Goal: Information Seeking & Learning: Find specific page/section

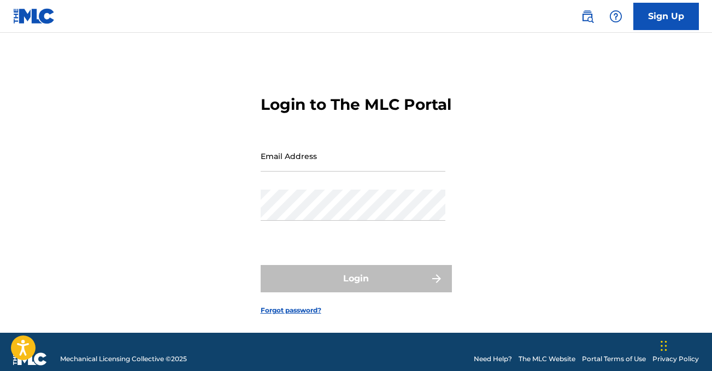
click at [271, 315] on link "Forgot password?" at bounding box center [291, 310] width 61 height 10
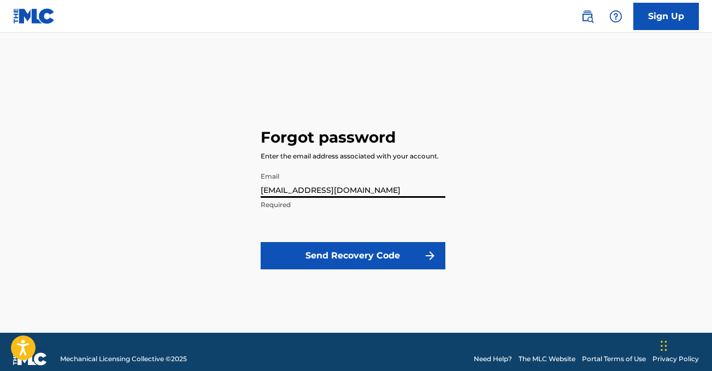
type input "[EMAIL_ADDRESS][DOMAIN_NAME]"
click at [299, 251] on button "Send Recovery Code" at bounding box center [353, 255] width 185 height 27
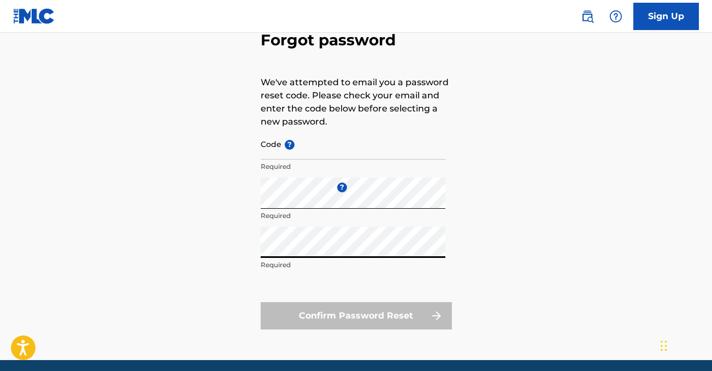
scroll to position [90, 0]
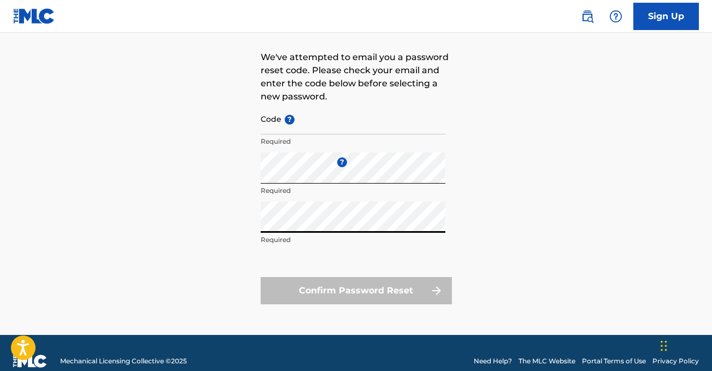
click at [321, 118] on input "Code ?" at bounding box center [353, 118] width 185 height 31
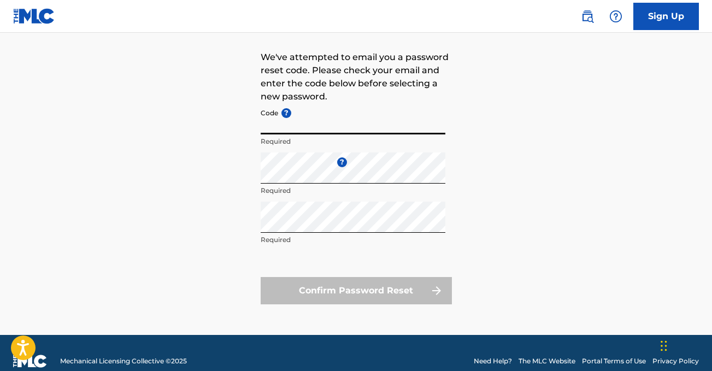
paste input "FP_de324212cb6c33f139db66e33835"
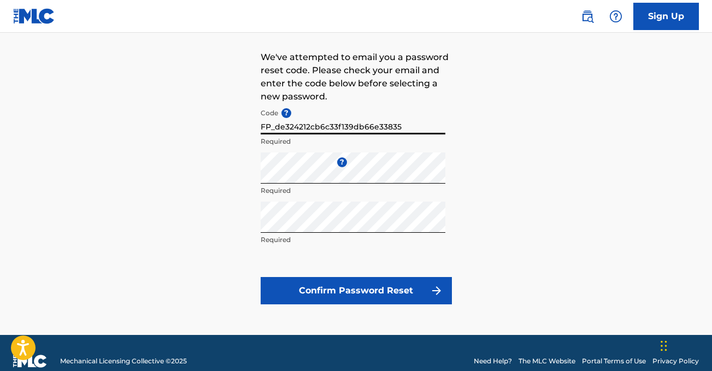
type input "FP_de324212cb6c33f139db66e33835"
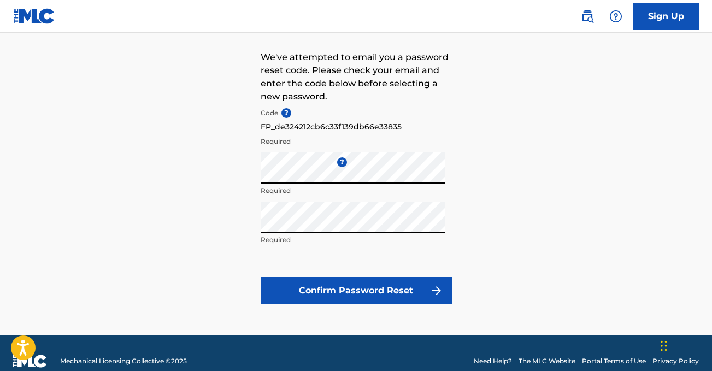
click at [232, 175] on div "Forgot password We've attempted to email you a password reset code. Please chec…" at bounding box center [356, 153] width 712 height 364
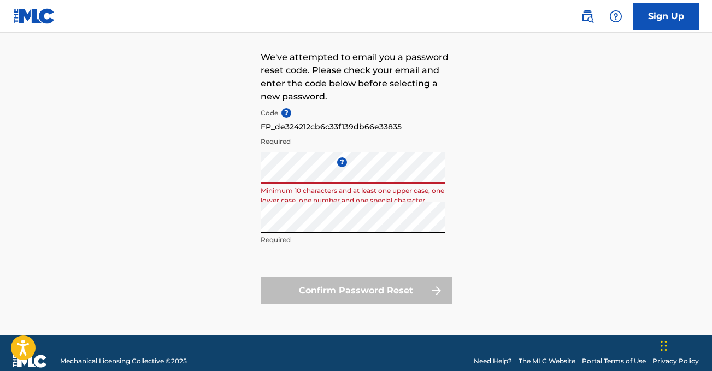
click at [232, 170] on div "Forgot password We've attempted to email you a password reset code. Please chec…" at bounding box center [356, 153] width 712 height 364
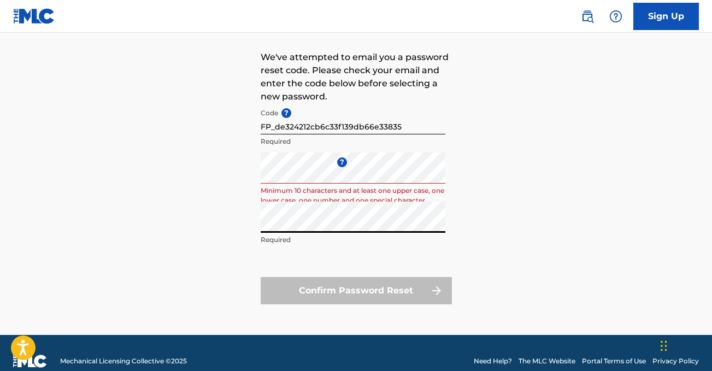
click at [235, 224] on div "Forgot password We've attempted to email you a password reset code. Please chec…" at bounding box center [356, 153] width 712 height 364
click at [401, 247] on div "Repeat the password Required" at bounding box center [353, 226] width 185 height 49
click at [372, 274] on form "Code ? FP_de324212cb6c33f139db66e33835 Required Enter a new password ? Minimum …" at bounding box center [356, 203] width 191 height 201
click at [362, 293] on div "Confirm Password Reset" at bounding box center [356, 290] width 191 height 27
click at [238, 215] on div "Forgot password We've attempted to email you a password reset code. Please chec…" at bounding box center [356, 153] width 712 height 364
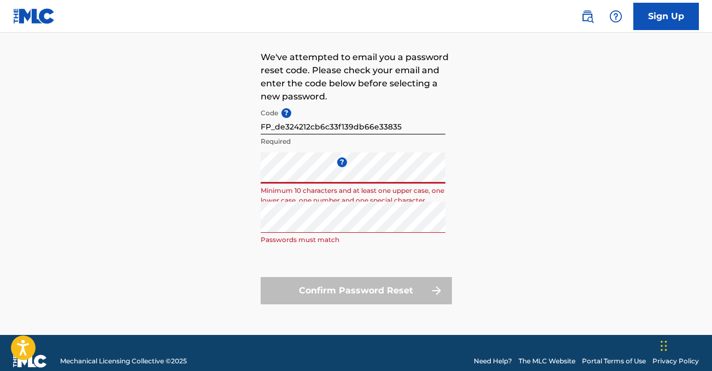
click at [223, 174] on div "Forgot password We've attempted to email you a password reset code. Please chec…" at bounding box center [356, 153] width 712 height 364
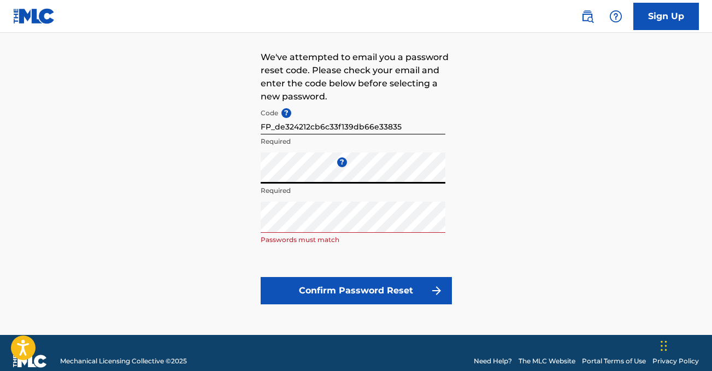
click at [241, 227] on div "Forgot password We've attempted to email you a password reset code. Please chec…" at bounding box center [356, 153] width 712 height 364
click at [234, 176] on div "Forgot password We've attempted to email you a password reset code. Please chec…" at bounding box center [356, 153] width 712 height 364
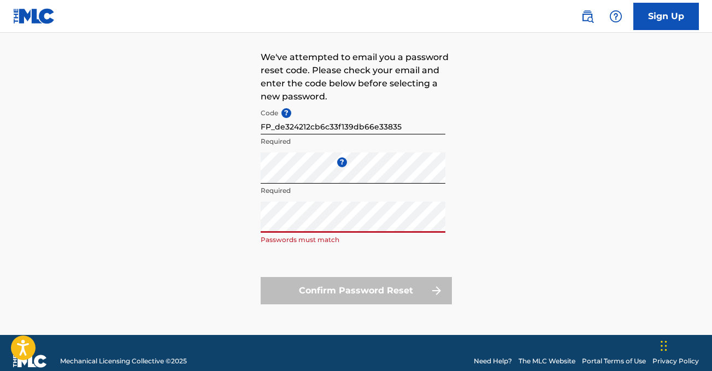
click at [250, 217] on div "Forgot password We've attempted to email you a password reset code. Please chec…" at bounding box center [356, 153] width 712 height 364
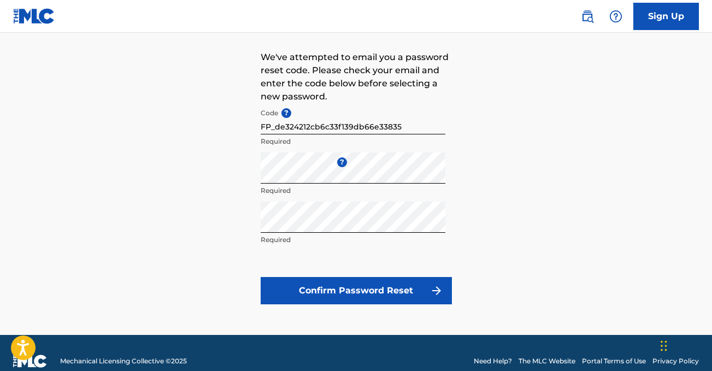
click at [291, 290] on button "Confirm Password Reset" at bounding box center [356, 290] width 191 height 27
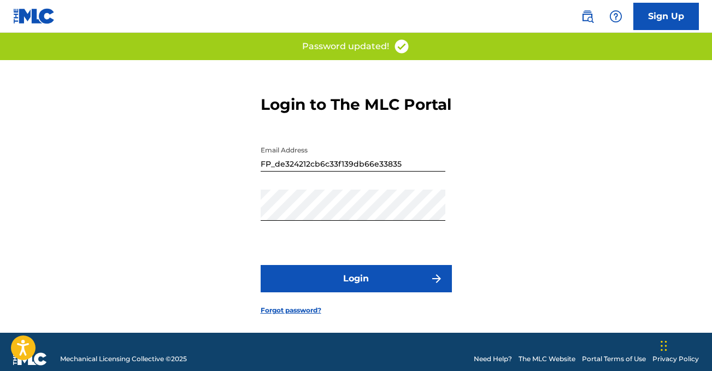
click at [309, 292] on button "Login" at bounding box center [356, 278] width 191 height 27
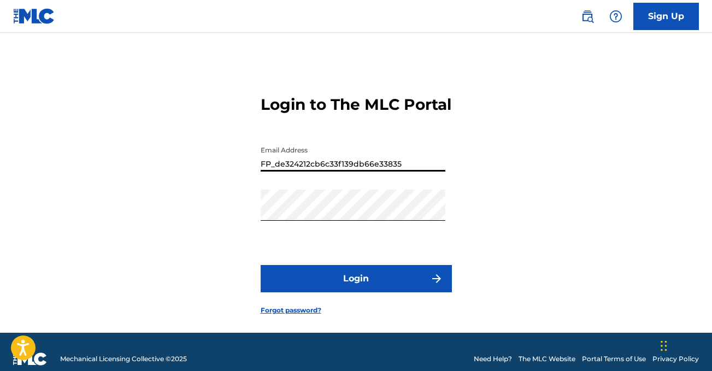
drag, startPoint x: 412, startPoint y: 181, endPoint x: 248, endPoint y: 181, distance: 164.4
click at [248, 181] on div "Login to The MLC Portal Email Address FP_de324212cb6c33f139db66e33835 Password …" at bounding box center [356, 196] width 712 height 273
type input "[EMAIL_ADDRESS][DOMAIN_NAME]"
click at [267, 291] on button "Login" at bounding box center [356, 278] width 191 height 27
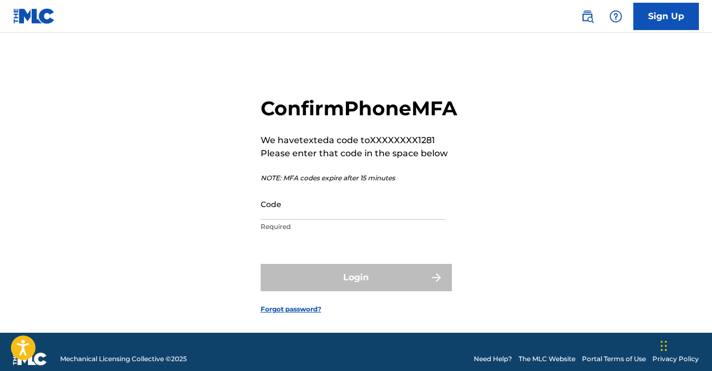
click at [294, 232] on p "Required" at bounding box center [353, 227] width 185 height 10
click at [293, 220] on input "Code" at bounding box center [353, 203] width 185 height 31
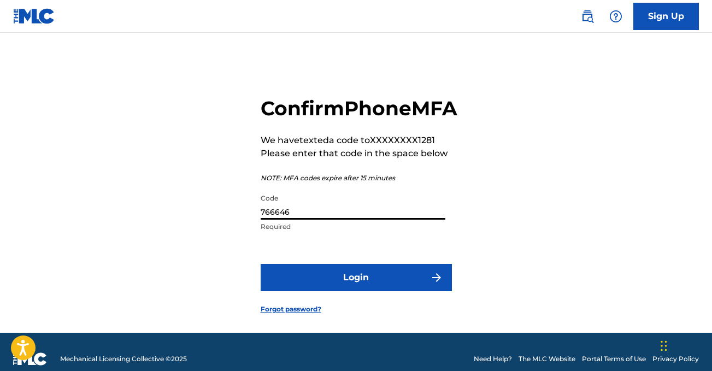
type input "766646"
click at [265, 291] on button "Login" at bounding box center [356, 277] width 191 height 27
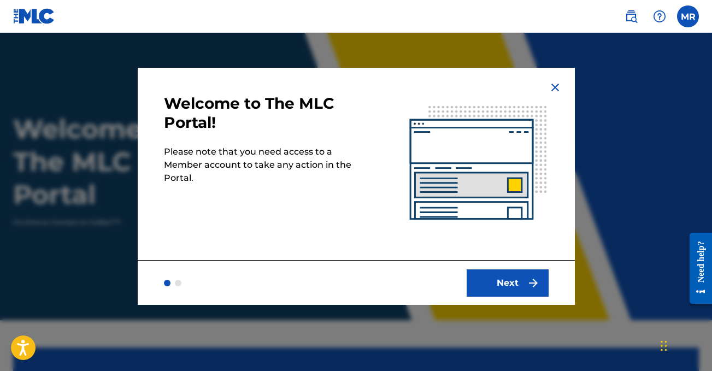
click at [514, 283] on button "Next" at bounding box center [507, 282] width 82 height 27
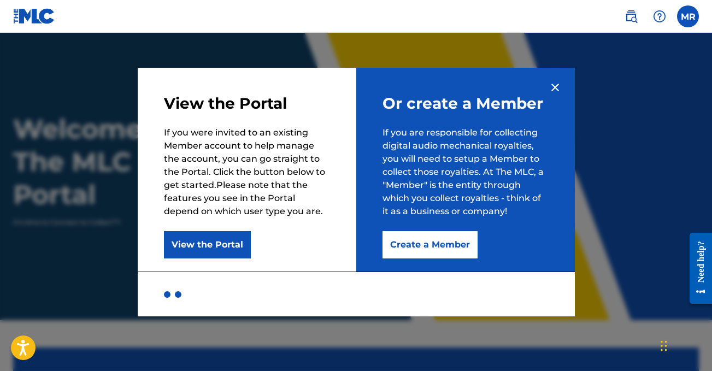
click at [556, 87] on img at bounding box center [554, 87] width 13 height 13
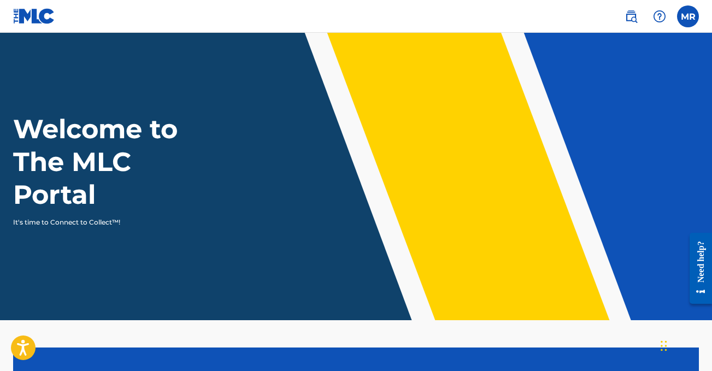
click at [684, 20] on label at bounding box center [688, 16] width 22 height 22
click at [688, 16] on input "[PERSON_NAME] [EMAIL_ADDRESS][DOMAIN_NAME] Profile Log out" at bounding box center [688, 16] width 0 height 0
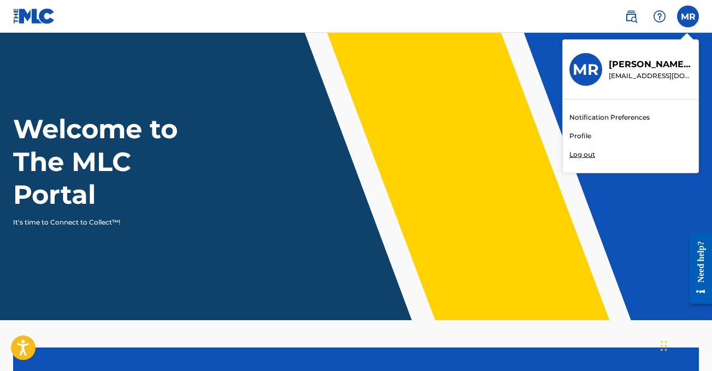
click at [684, 20] on div "MR [PERSON_NAME] [EMAIL_ADDRESS][DOMAIN_NAME] Notification Preferences Profile …" at bounding box center [688, 16] width 22 height 22
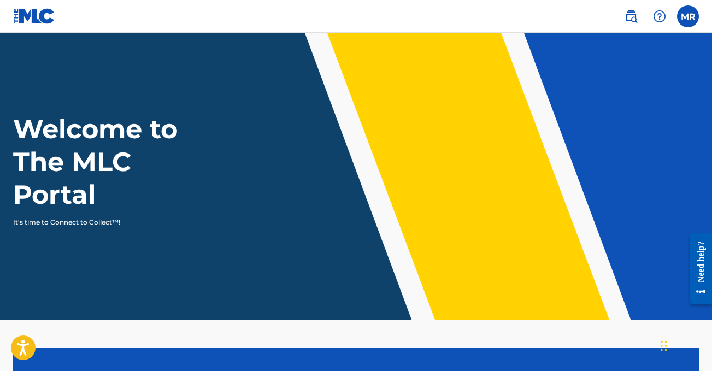
click at [636, 14] on img at bounding box center [630, 16] width 13 height 13
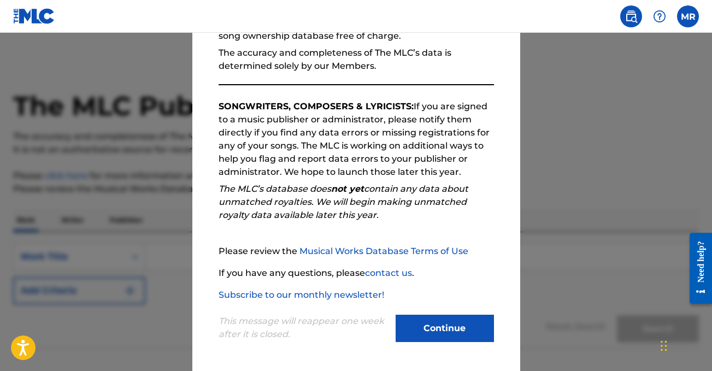
scroll to position [129, 0]
click at [421, 328] on button "Continue" at bounding box center [444, 328] width 98 height 27
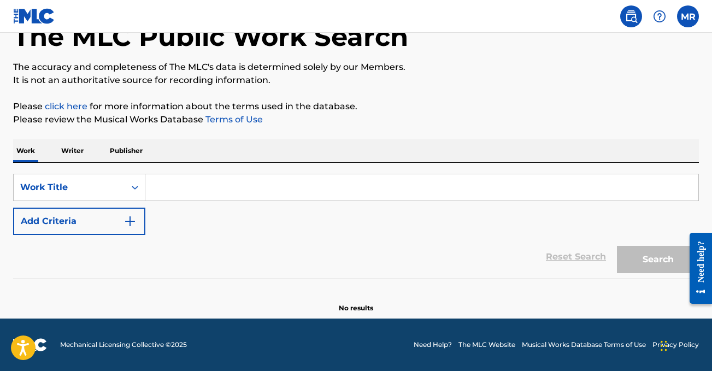
scroll to position [69, 0]
click at [81, 149] on p "Writer" at bounding box center [72, 150] width 29 height 23
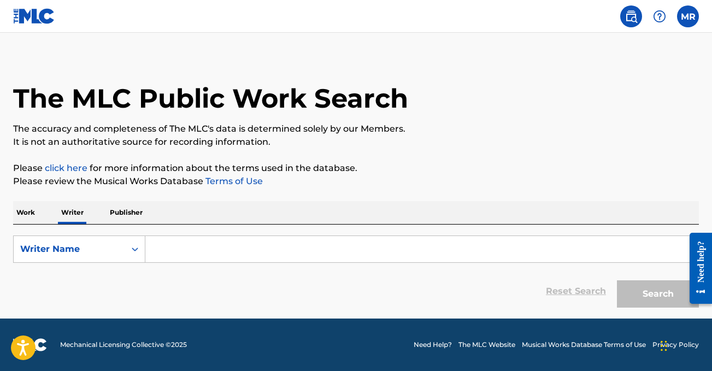
scroll to position [8, 0]
click at [32, 211] on p "Work" at bounding box center [25, 212] width 25 height 23
